Goal: Task Accomplishment & Management: Manage account settings

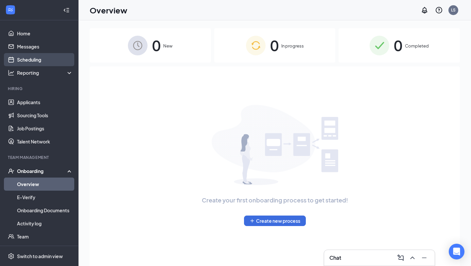
click at [42, 61] on link "Scheduling" at bounding box center [45, 59] width 56 height 13
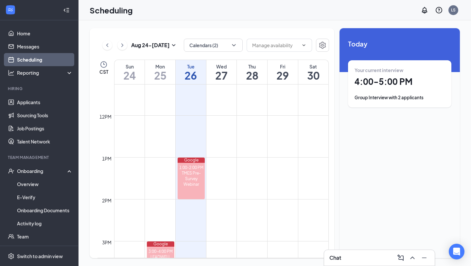
scroll to position [662, 0]
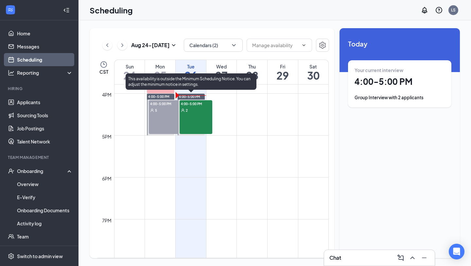
click at [190, 107] on div "2" at bounding box center [196, 110] width 33 height 7
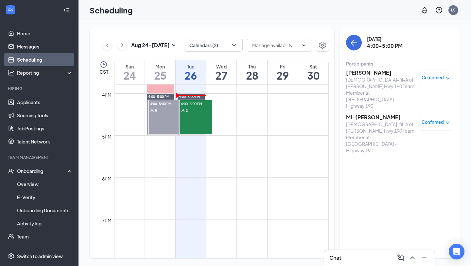
click at [432, 74] on span "Confirmed" at bounding box center [433, 77] width 22 height 7
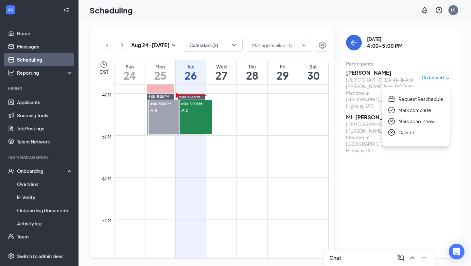
click at [399, 120] on span "Mark as no-show" at bounding box center [417, 121] width 36 height 7
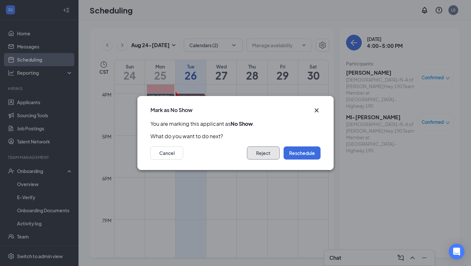
click at [268, 156] on button "Reject" at bounding box center [263, 152] width 33 height 13
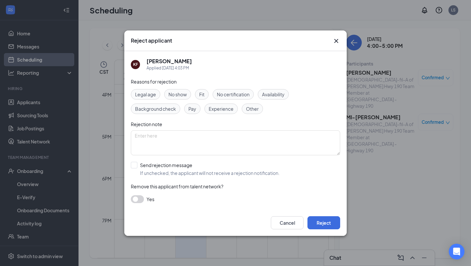
click at [184, 97] on span "No show" at bounding box center [178, 94] width 18 height 7
click at [174, 141] on textarea at bounding box center [236, 142] width 210 height 25
type textarea "no show to scheduled interview"
click at [141, 169] on input "Send rejection message If unchecked, the applicant will not receive a rejection…" at bounding box center [205, 169] width 149 height 14
checkbox input "true"
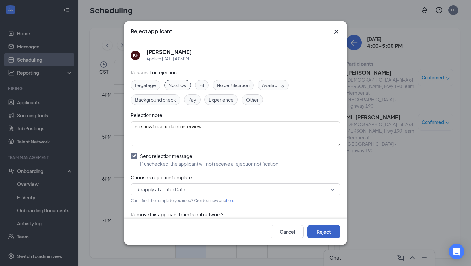
click at [312, 228] on button "Reject" at bounding box center [324, 231] width 33 height 13
